Goal: Navigation & Orientation: Find specific page/section

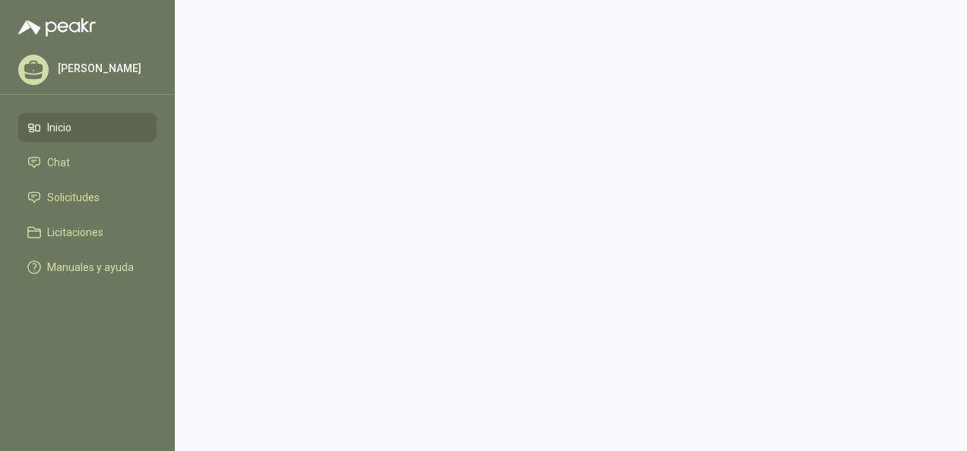
click at [65, 130] on span "Inicio" at bounding box center [59, 127] width 24 height 17
click at [86, 195] on span "Solicitudes" at bounding box center [73, 197] width 52 height 17
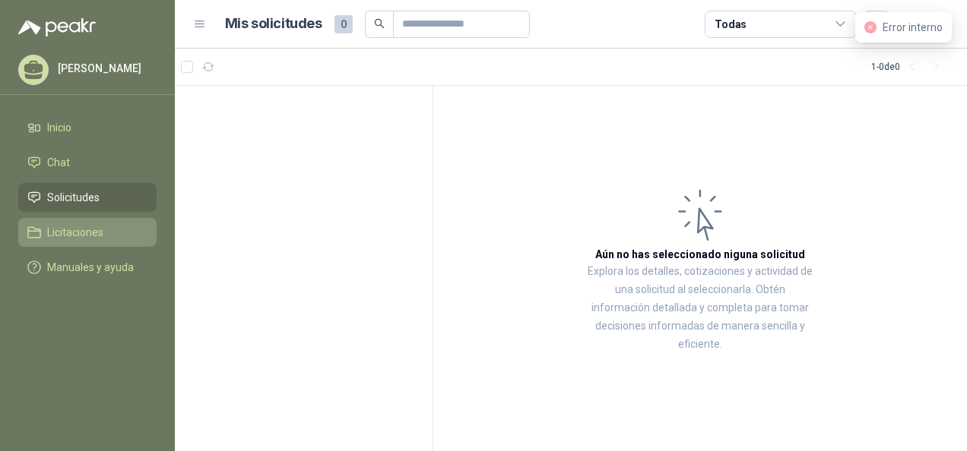
click at [117, 240] on li "Licitaciones" at bounding box center [87, 232] width 120 height 17
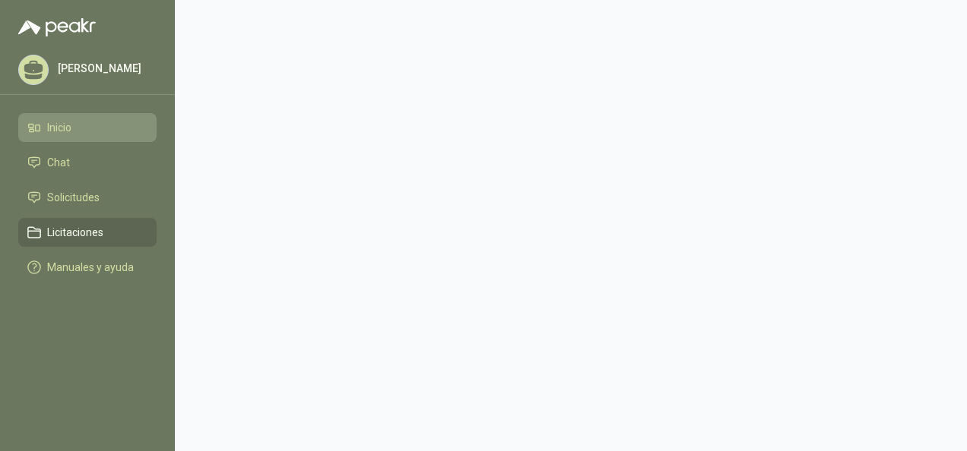
click at [70, 128] on span "Inicio" at bounding box center [59, 127] width 24 height 17
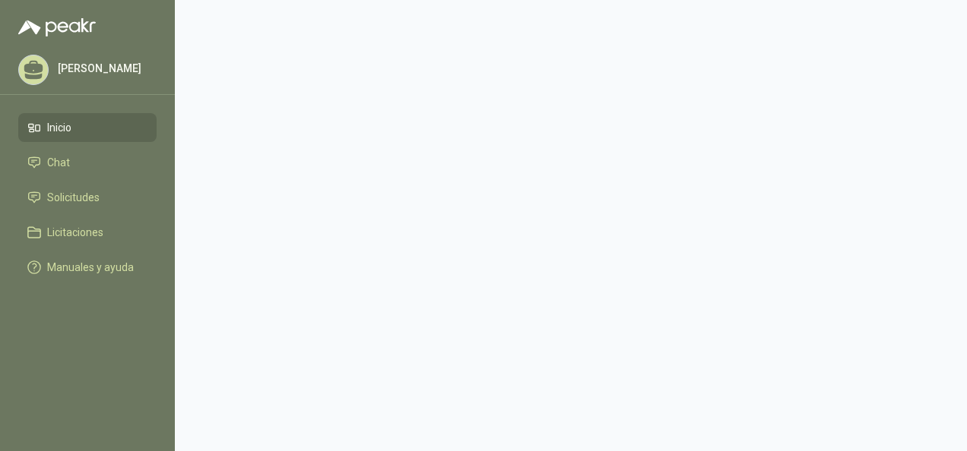
click at [80, 132] on li "Inicio" at bounding box center [87, 127] width 120 height 17
click at [92, 155] on li "Chat" at bounding box center [87, 162] width 120 height 17
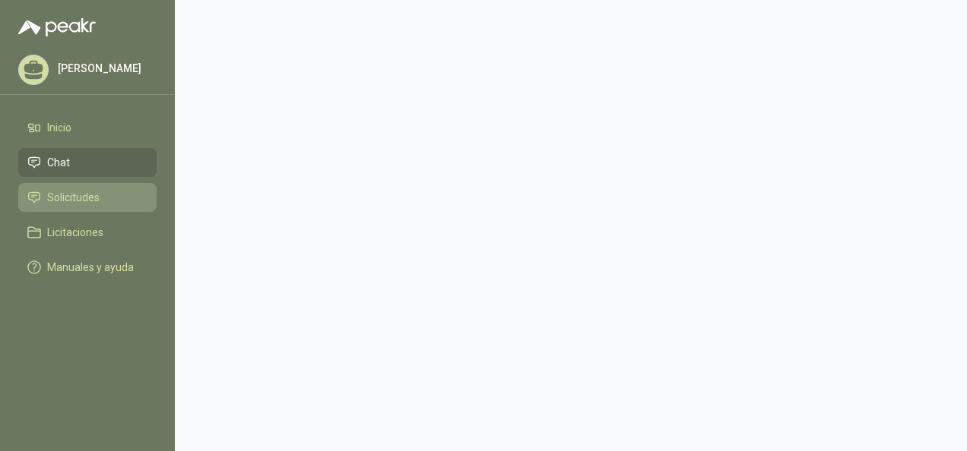
click at [80, 199] on span "Solicitudes" at bounding box center [73, 197] width 52 height 17
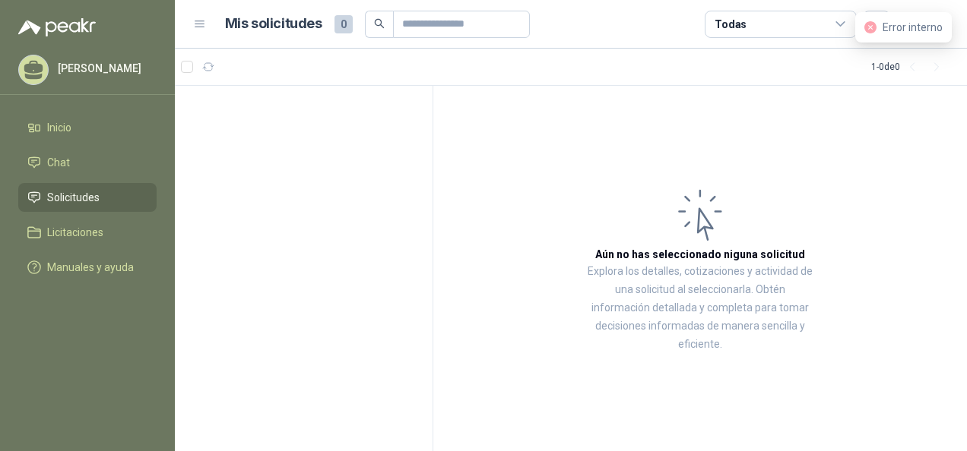
click at [201, 29] on icon at bounding box center [200, 24] width 14 height 14
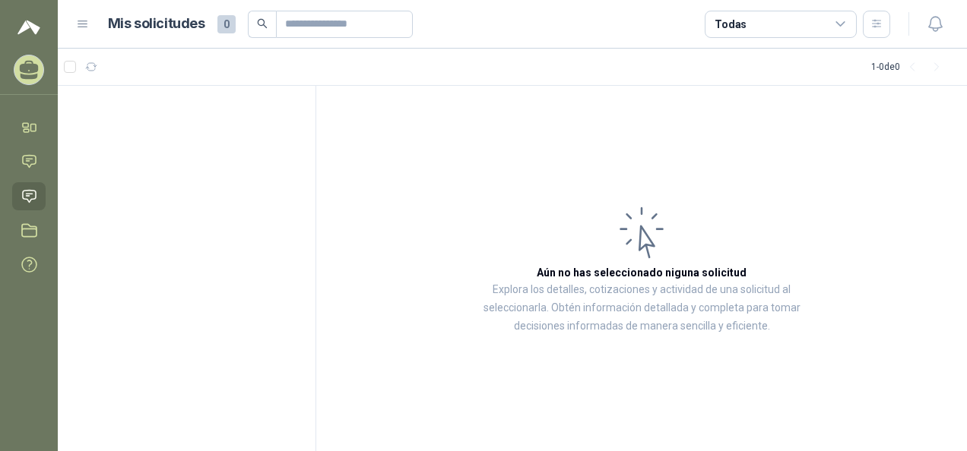
click at [88, 33] on div "Mis solicitudes 0 Todas" at bounding box center [483, 24] width 814 height 27
click at [88, 27] on icon at bounding box center [83, 24] width 14 height 14
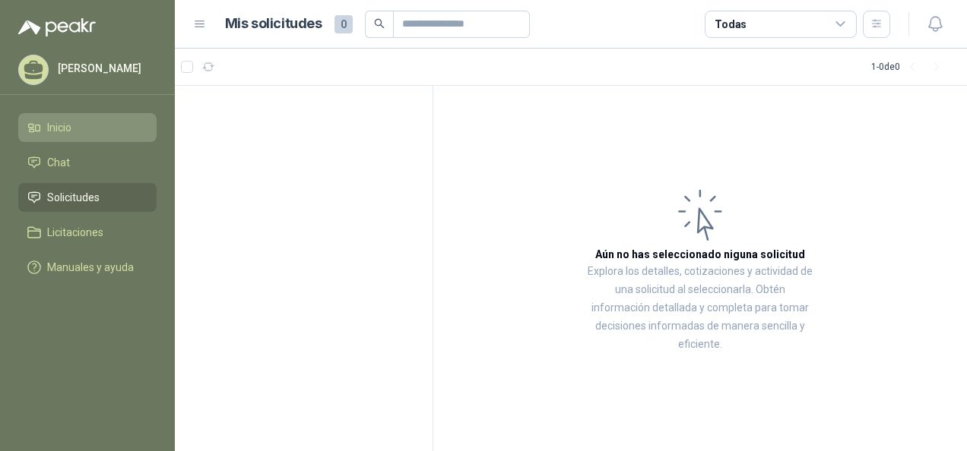
click at [71, 132] on span "Inicio" at bounding box center [59, 127] width 24 height 17
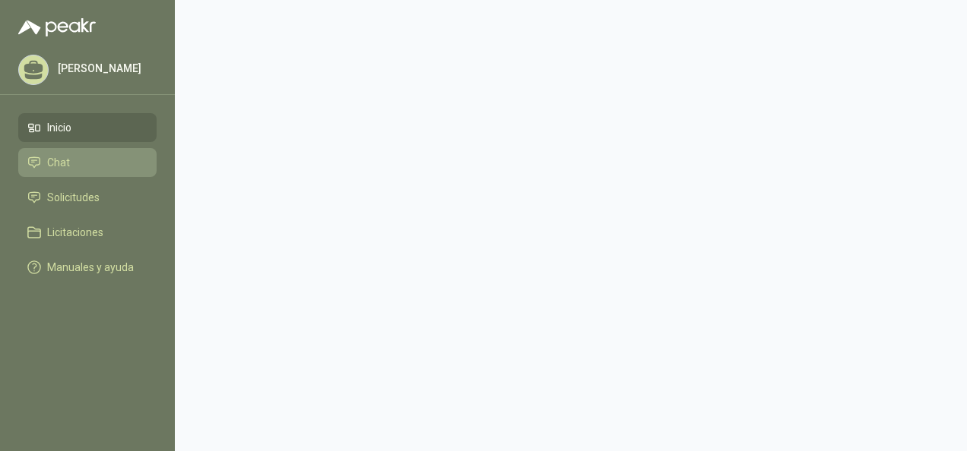
click at [74, 166] on li "Chat" at bounding box center [87, 162] width 120 height 17
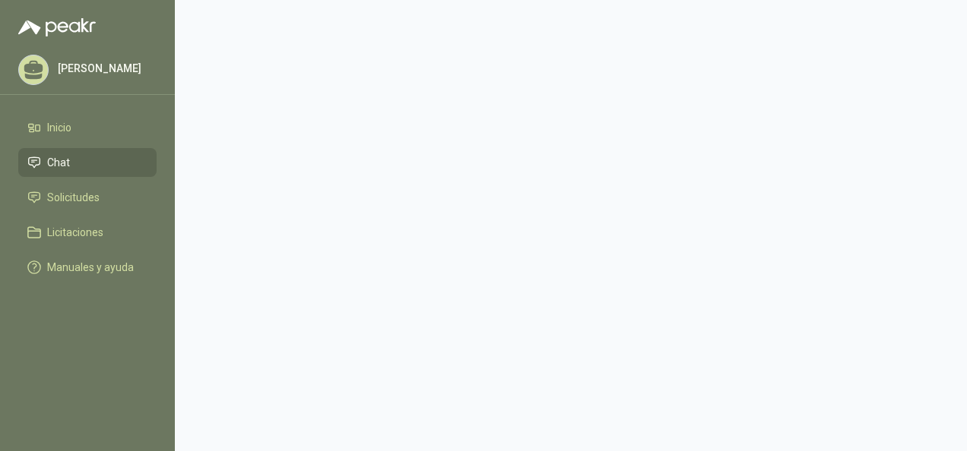
click at [75, 71] on p "[PERSON_NAME] Del Mar [PERSON_NAME]" at bounding box center [105, 68] width 95 height 11
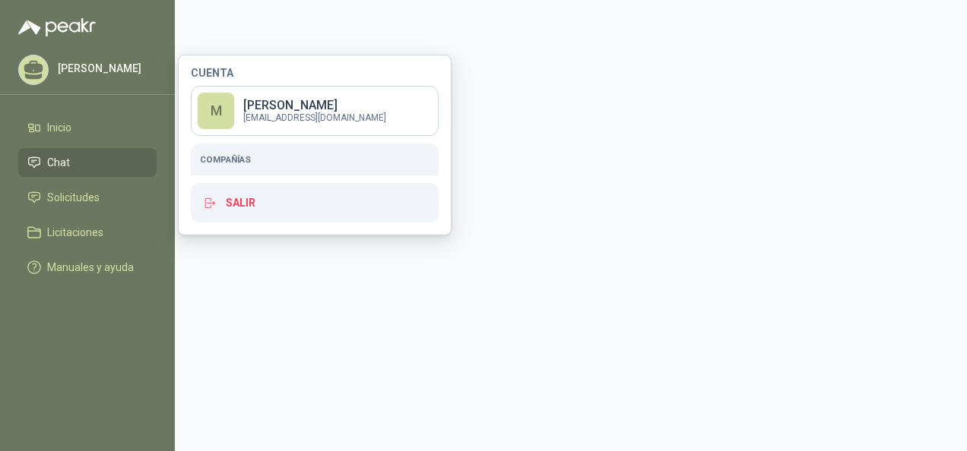
click at [262, 160] on h5 "Compañías" at bounding box center [315, 160] width 230 height 14
click at [284, 115] on p "[EMAIL_ADDRESS][DOMAIN_NAME]" at bounding box center [314, 117] width 143 height 9
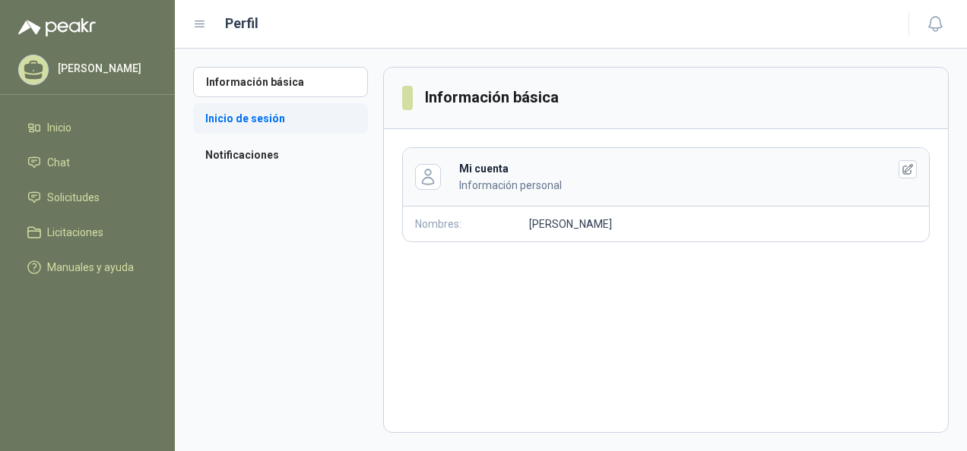
click at [263, 122] on li "Inicio de sesión" at bounding box center [280, 118] width 175 height 30
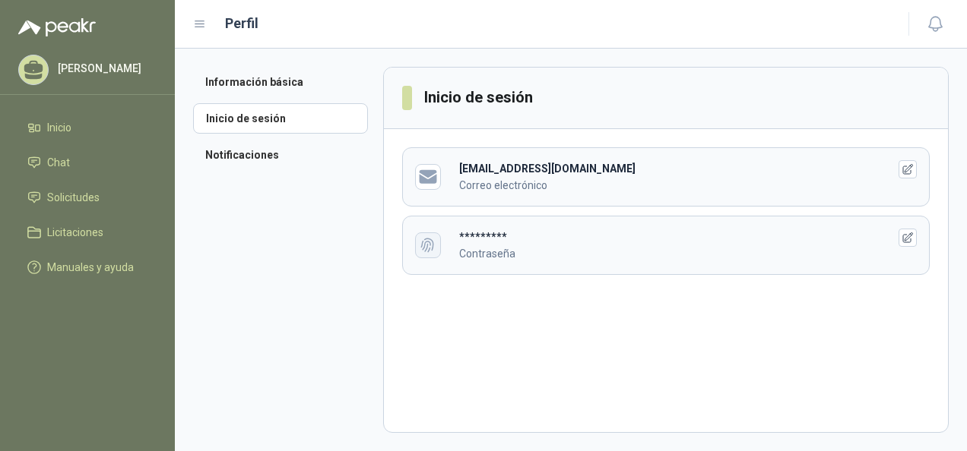
click at [433, 239] on icon "button" at bounding box center [427, 245] width 17 height 18
click at [268, 142] on li "Notificaciones" at bounding box center [280, 155] width 175 height 30
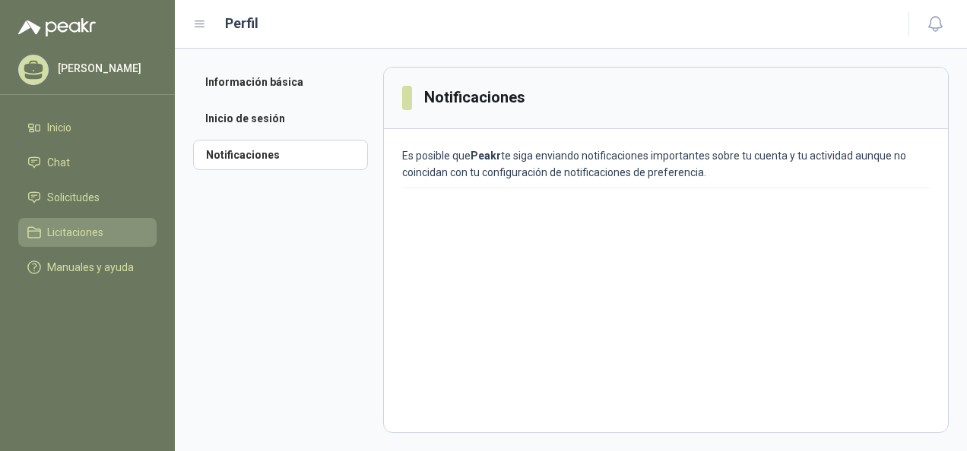
click at [74, 222] on link "Licitaciones" at bounding box center [87, 232] width 138 height 29
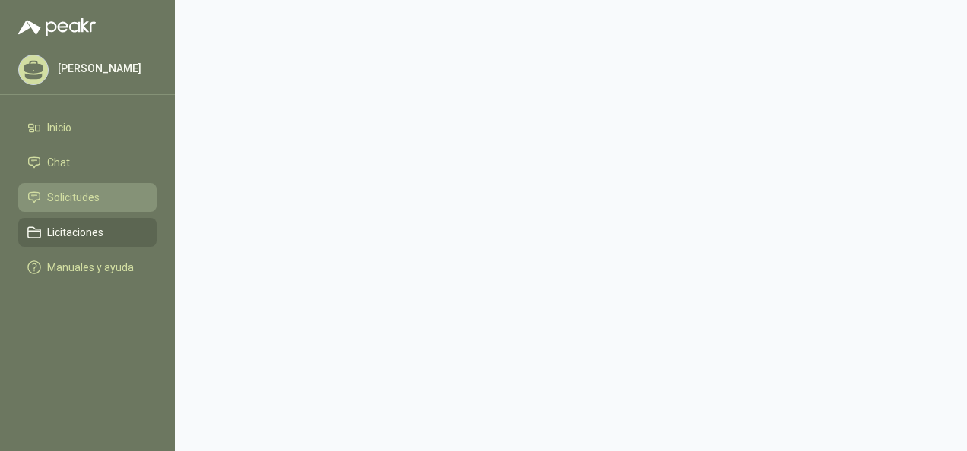
click at [89, 207] on link "Solicitudes" at bounding box center [87, 197] width 138 height 29
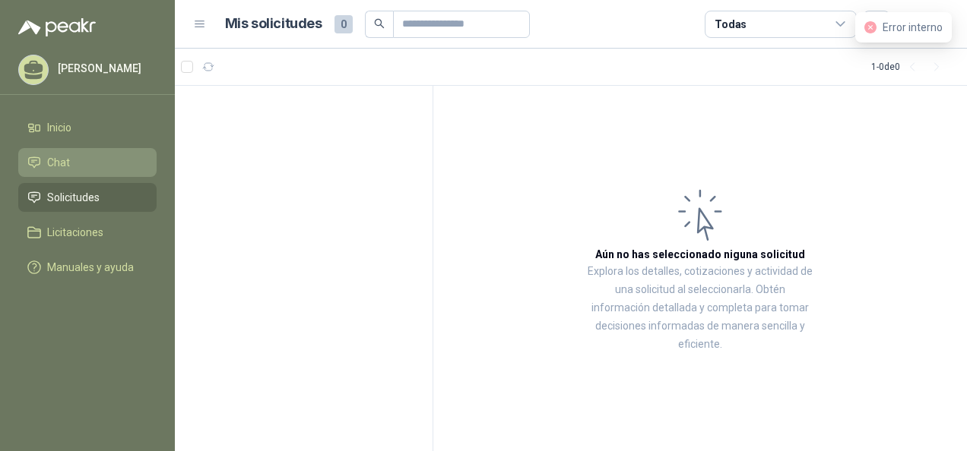
click at [63, 169] on span "Chat" at bounding box center [58, 162] width 23 height 17
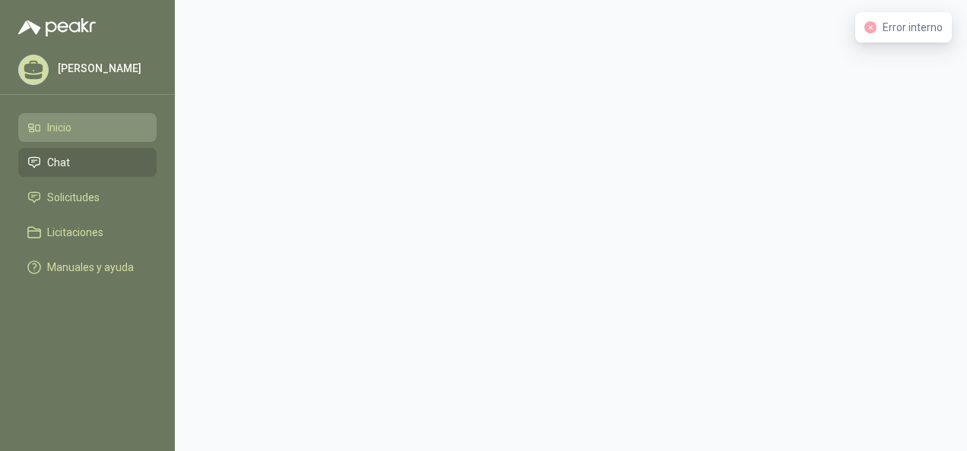
click at [62, 135] on link "Inicio" at bounding box center [87, 127] width 138 height 29
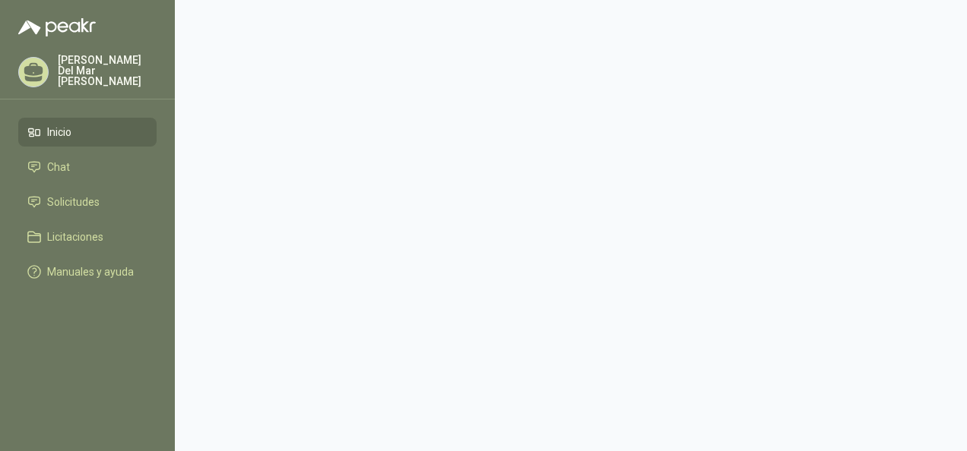
click at [98, 55] on div "[PERSON_NAME]" at bounding box center [87, 72] width 138 height 35
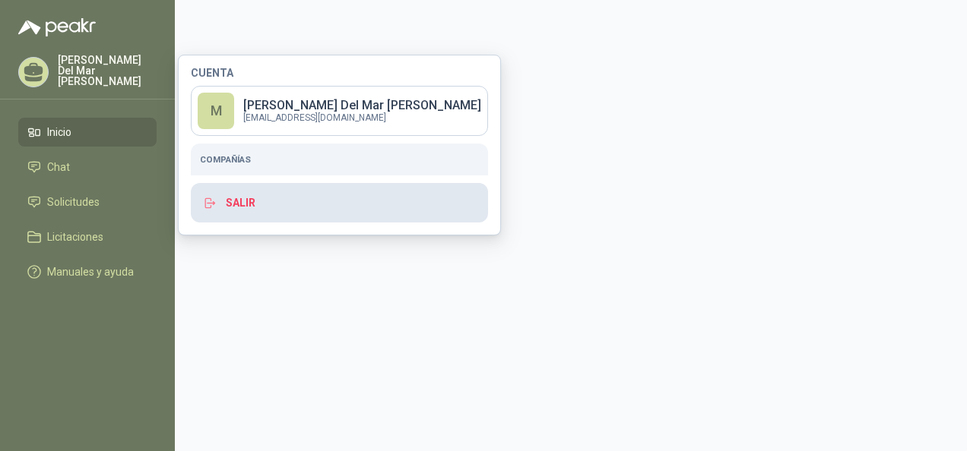
click at [263, 199] on button "Salir" at bounding box center [339, 203] width 297 height 40
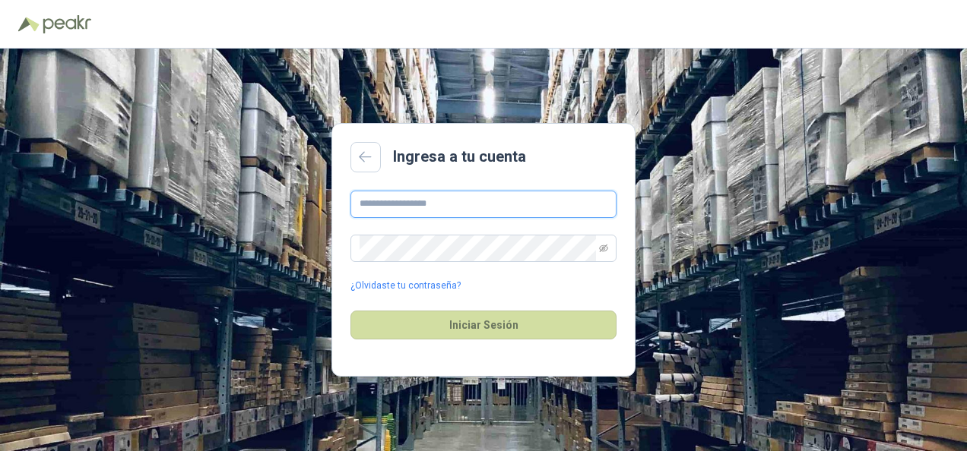
type input "**********"
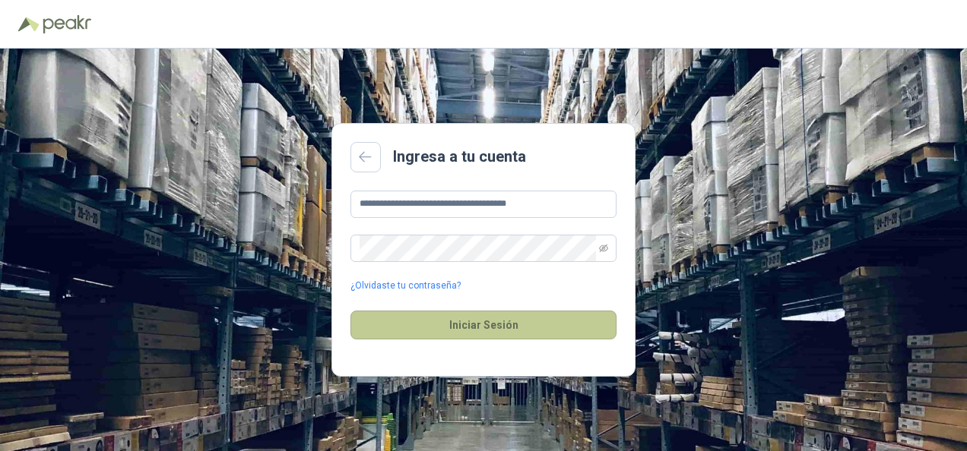
click at [508, 322] on button "Iniciar Sesión" at bounding box center [483, 325] width 266 height 29
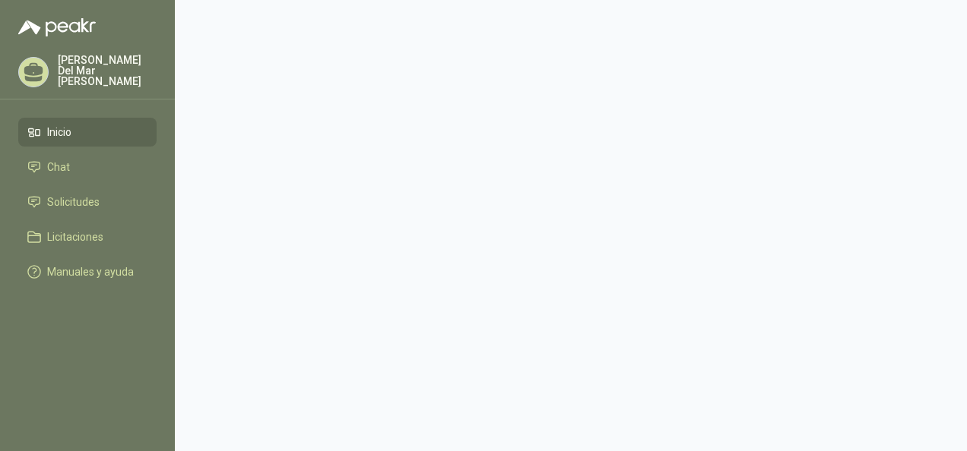
click at [53, 125] on span "Inicio" at bounding box center [59, 132] width 24 height 17
click at [111, 71] on p "[PERSON_NAME] Del Mar [PERSON_NAME]" at bounding box center [107, 71] width 99 height 32
click at [71, 195] on span "Solicitudes" at bounding box center [73, 202] width 52 height 17
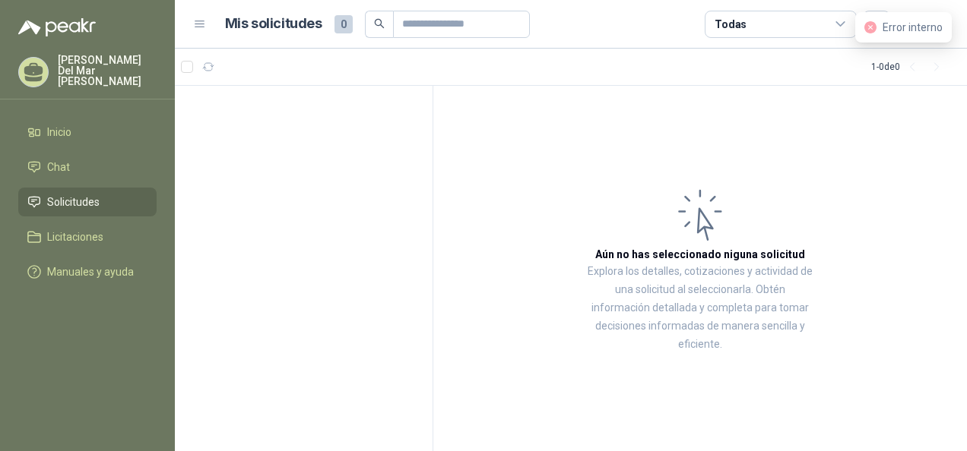
click at [801, 17] on div "Todas" at bounding box center [781, 24] width 152 height 27
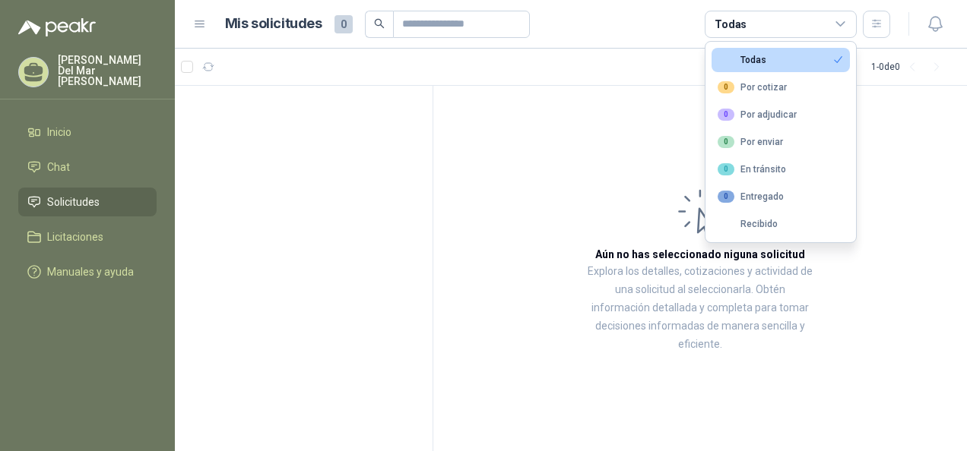
click at [545, 55] on article "1 - 0 de 0" at bounding box center [571, 67] width 792 height 36
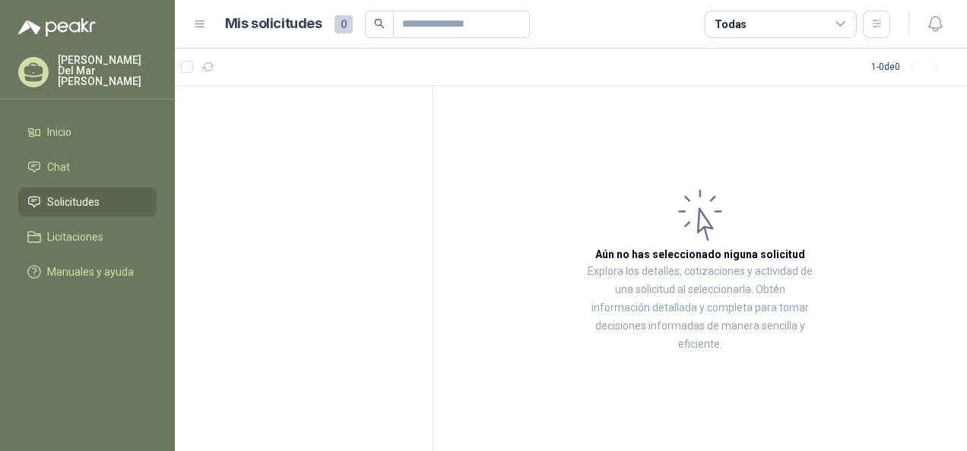
click at [201, 26] on icon at bounding box center [200, 24] width 14 height 14
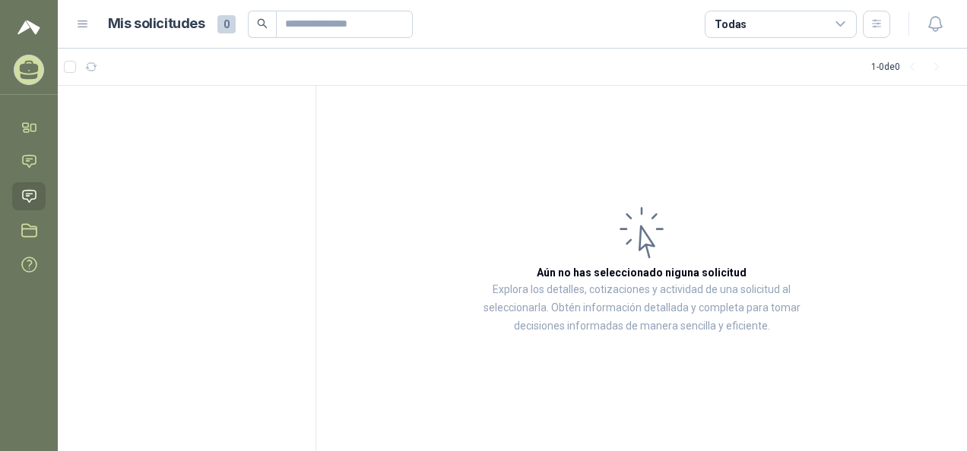
click at [84, 19] on icon at bounding box center [83, 24] width 14 height 14
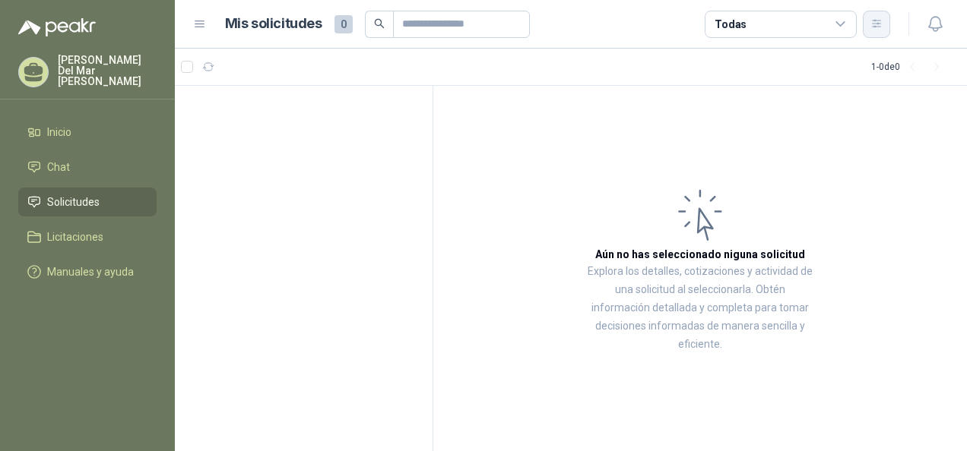
click at [876, 30] on button "button" at bounding box center [876, 24] width 27 height 27
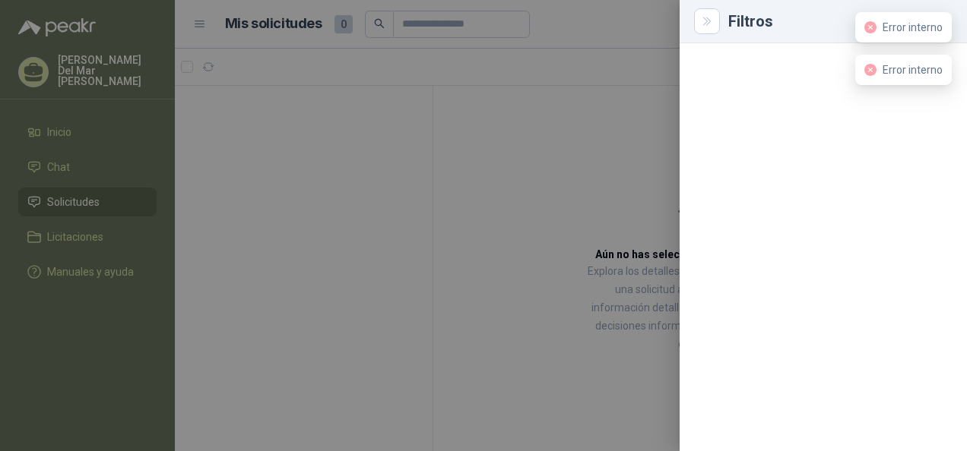
click at [540, 109] on div at bounding box center [483, 225] width 967 height 451
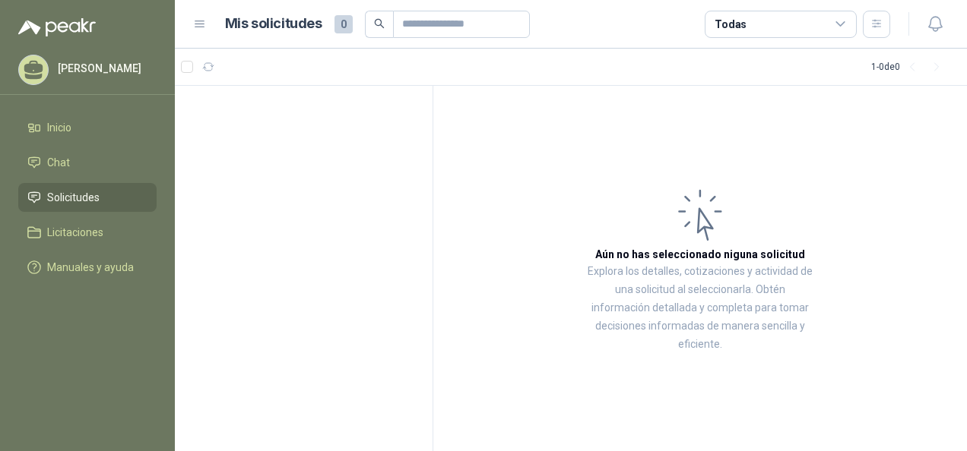
click at [201, 22] on icon at bounding box center [200, 24] width 14 height 14
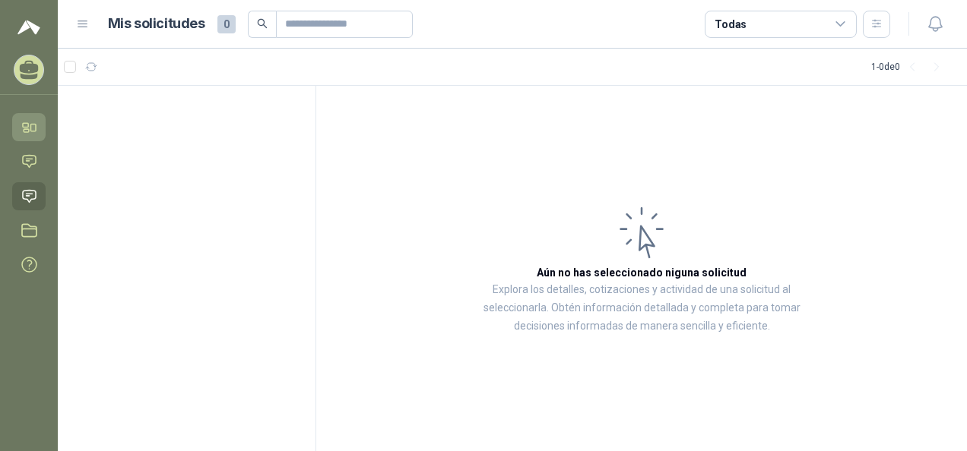
click at [32, 123] on icon at bounding box center [29, 127] width 16 height 16
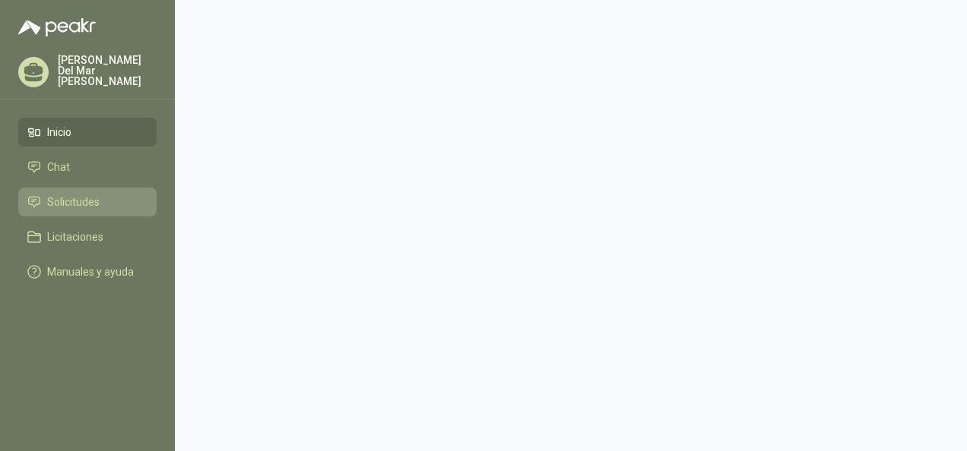
click at [80, 196] on span "Solicitudes" at bounding box center [73, 202] width 52 height 17
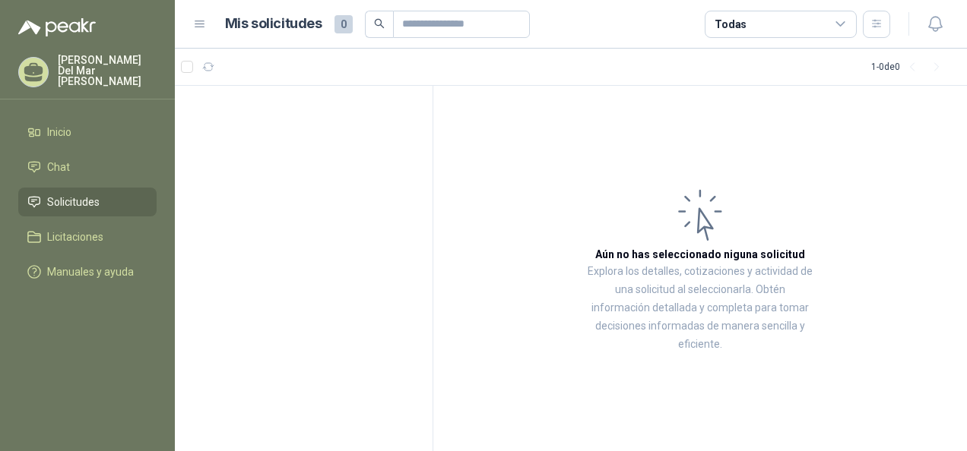
click at [871, 65] on div "1 - 0 de 0" at bounding box center [910, 67] width 78 height 24
drag, startPoint x: 116, startPoint y: 64, endPoint x: 125, endPoint y: 65, distance: 9.2
click at [116, 64] on p "[PERSON_NAME] Del Mar [PERSON_NAME]" at bounding box center [107, 71] width 99 height 32
click at [52, 159] on span "Chat" at bounding box center [58, 167] width 23 height 17
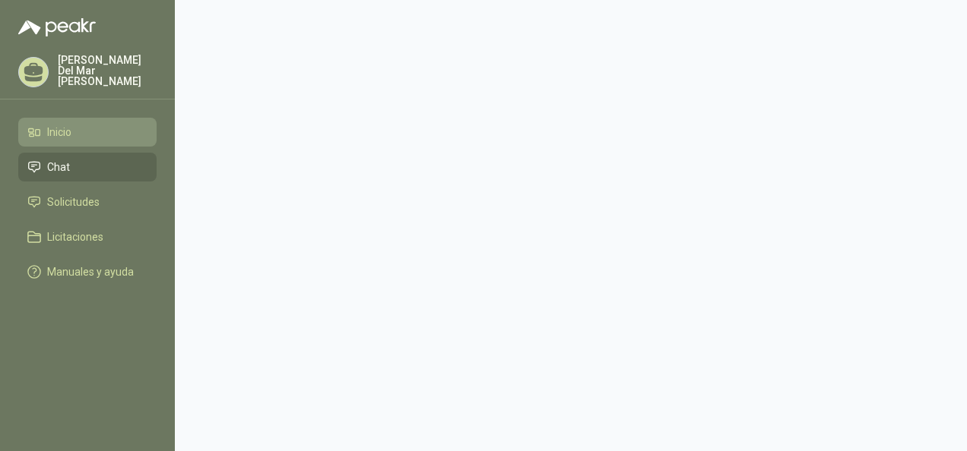
click at [51, 129] on span "Inicio" at bounding box center [59, 132] width 24 height 17
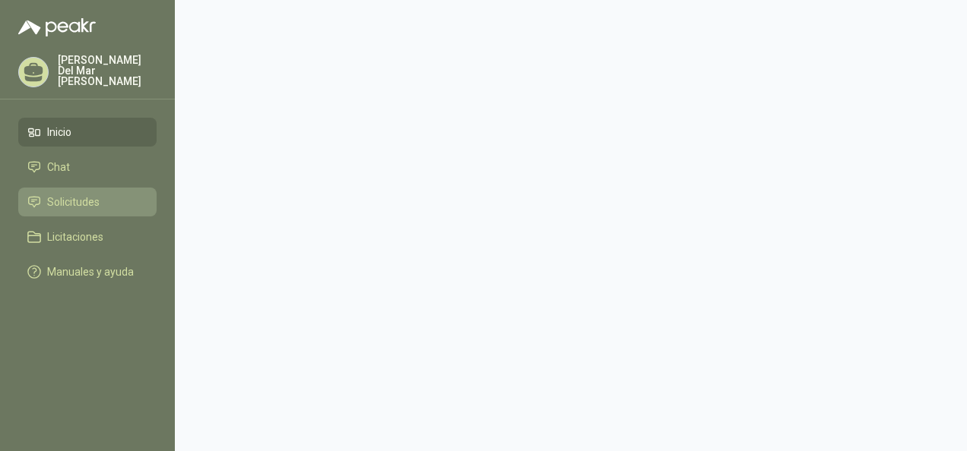
drag, startPoint x: 62, startPoint y: 191, endPoint x: 68, endPoint y: 200, distance: 10.6
click at [63, 194] on span "Solicitudes" at bounding box center [73, 202] width 52 height 17
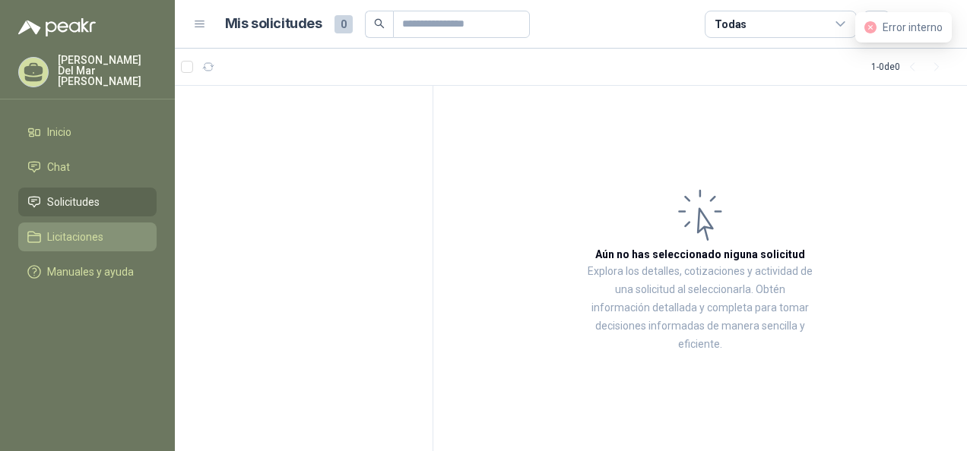
click at [69, 231] on span "Licitaciones" at bounding box center [75, 237] width 56 height 17
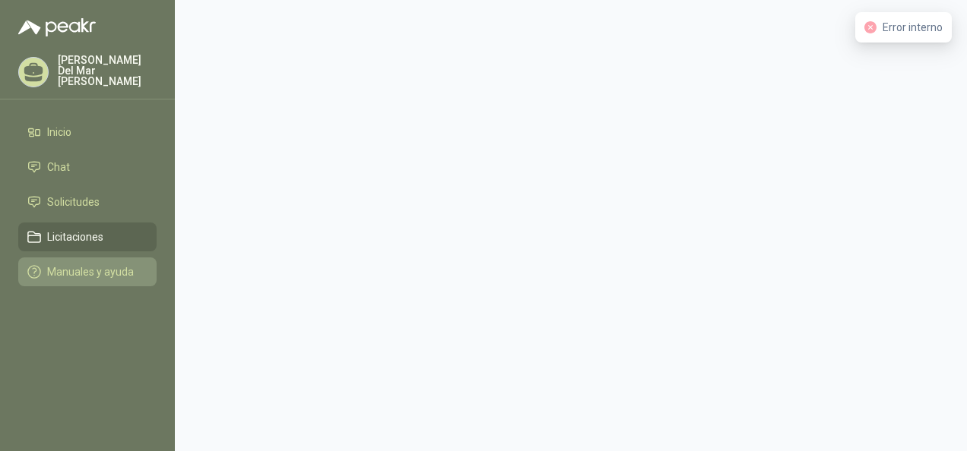
click at [102, 269] on span "Manuales y ayuda" at bounding box center [90, 272] width 87 height 17
